Goal: Task Accomplishment & Management: Use online tool/utility

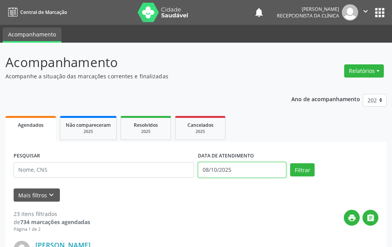
click at [249, 167] on input "08/10/2025" at bounding box center [242, 170] width 88 height 16
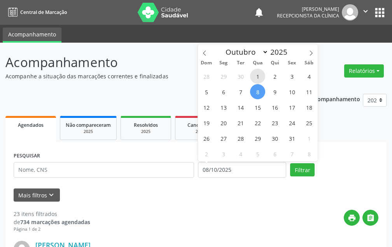
click at [257, 77] on span "1" at bounding box center [257, 76] width 15 height 15
type input "[DATE]"
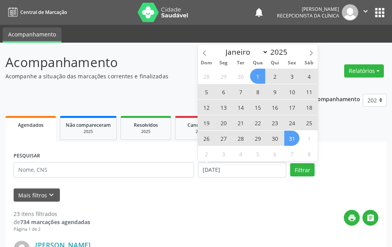
click at [293, 136] on span "31" at bounding box center [291, 138] width 15 height 15
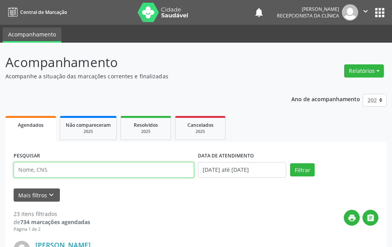
click at [152, 166] on input "text" at bounding box center [104, 170] width 180 height 16
type input "[PERSON_NAME]"
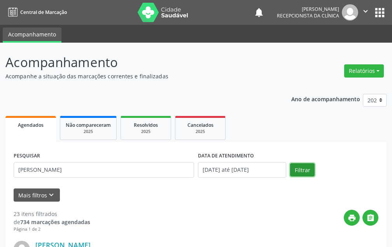
click at [296, 174] on button "Filtrar" at bounding box center [302, 170] width 24 height 13
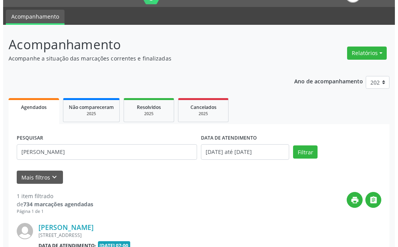
scroll to position [96, 0]
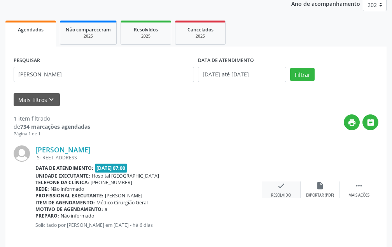
click at [283, 185] on icon "check" at bounding box center [281, 186] width 9 height 9
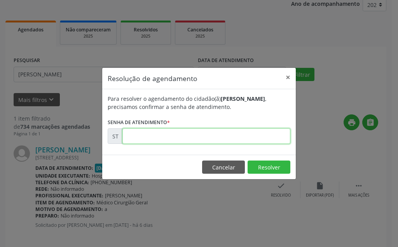
click at [258, 134] on input "text" at bounding box center [206, 137] width 168 height 16
type input "00026246"
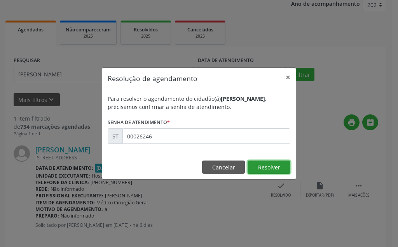
click at [265, 170] on button "Resolver" at bounding box center [268, 167] width 43 height 13
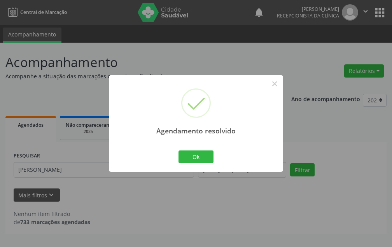
scroll to position [0, 0]
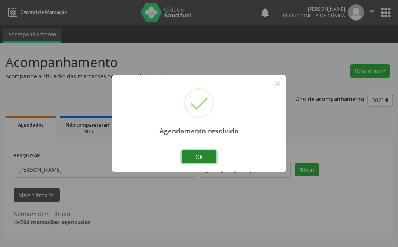
click at [191, 157] on button "Ok" at bounding box center [198, 157] width 35 height 13
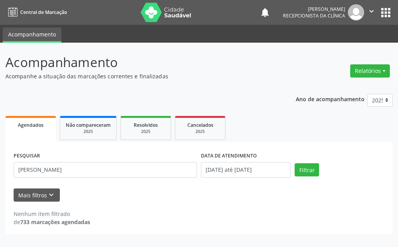
drag, startPoint x: 131, startPoint y: 159, endPoint x: 6, endPoint y: 174, distance: 126.0
click at [6, 174] on div "PESQUISAR [PERSON_NAME] DATA DE ATENDIMENTO [DATE] até [DATE] Filtrar UNIDADE D…" at bounding box center [198, 188] width 387 height 92
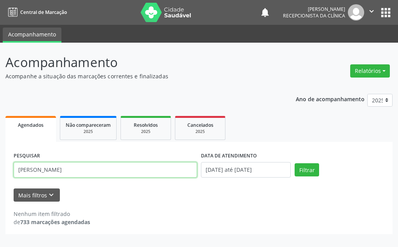
drag, startPoint x: 71, startPoint y: 172, endPoint x: 0, endPoint y: 172, distance: 70.7
click at [0, 172] on div "Acompanhamento Acompanhe a situação das marcações correntes e finalizadas Relat…" at bounding box center [199, 145] width 398 height 205
type input "[PERSON_NAME]"
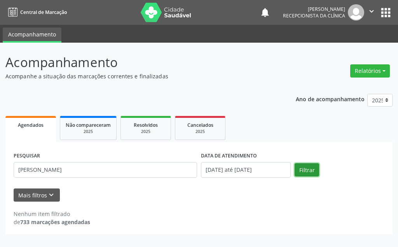
click at [303, 168] on button "Filtrar" at bounding box center [306, 170] width 24 height 13
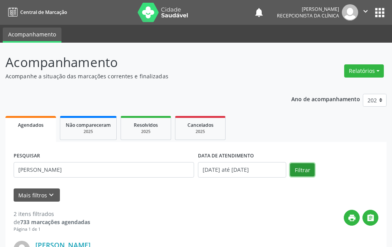
click at [303, 168] on button "Filtrar" at bounding box center [302, 170] width 24 height 13
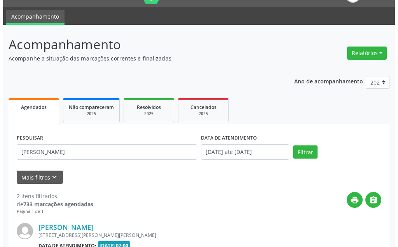
scroll to position [173, 0]
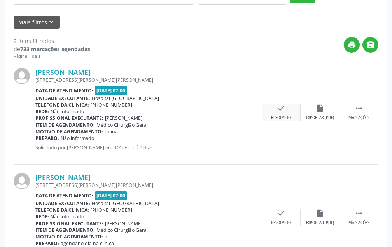
click at [287, 110] on div "check Resolvido" at bounding box center [280, 112] width 39 height 17
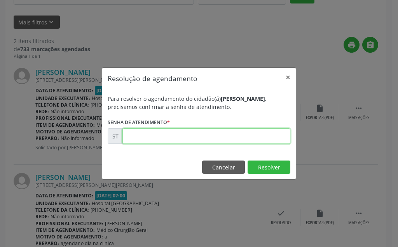
click at [247, 143] on input "text" at bounding box center [206, 137] width 168 height 16
type input "00026237"
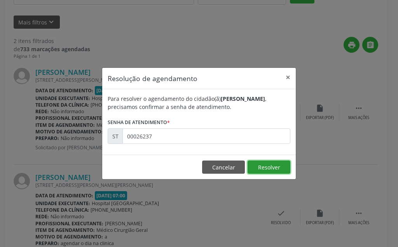
click at [261, 167] on button "Resolver" at bounding box center [268, 167] width 43 height 13
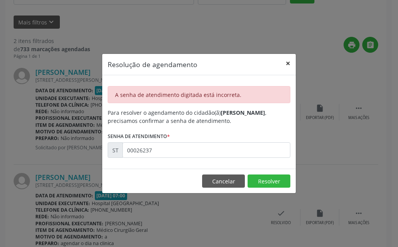
click at [284, 60] on button "×" at bounding box center [288, 63] width 16 height 19
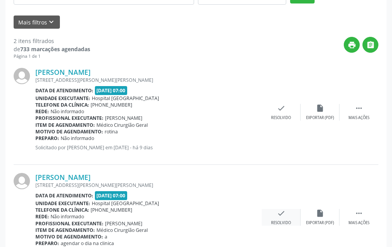
click at [271, 216] on div "check Resolvido" at bounding box center [280, 217] width 39 height 17
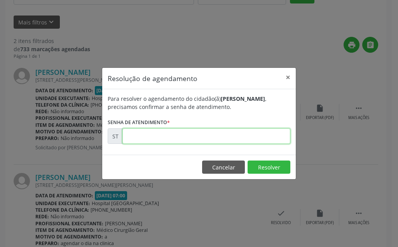
click at [214, 140] on input "text" at bounding box center [206, 137] width 168 height 16
type input "00026237"
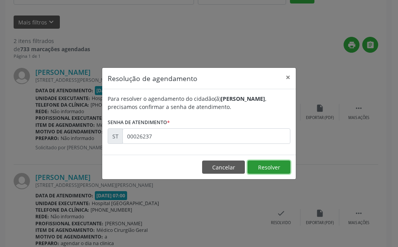
click at [285, 169] on button "Resolver" at bounding box center [268, 167] width 43 height 13
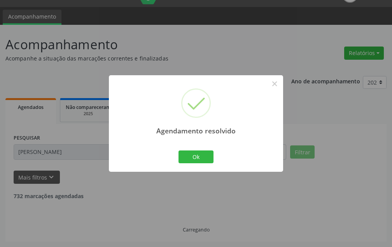
scroll to position [104, 0]
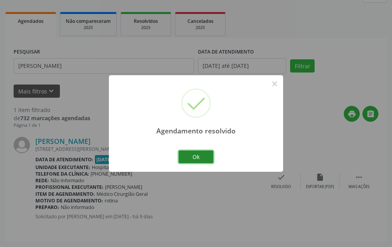
click at [200, 159] on button "Ok" at bounding box center [195, 157] width 35 height 13
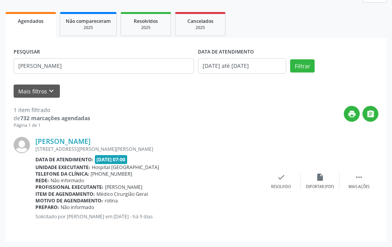
click at [367, 51] on div "PESQUISAR [PERSON_NAME] DATA DE ATENDIMENTO [DATE] até [DATE] Filtrar" at bounding box center [196, 62] width 368 height 33
